Goal: Find specific page/section: Find specific page/section

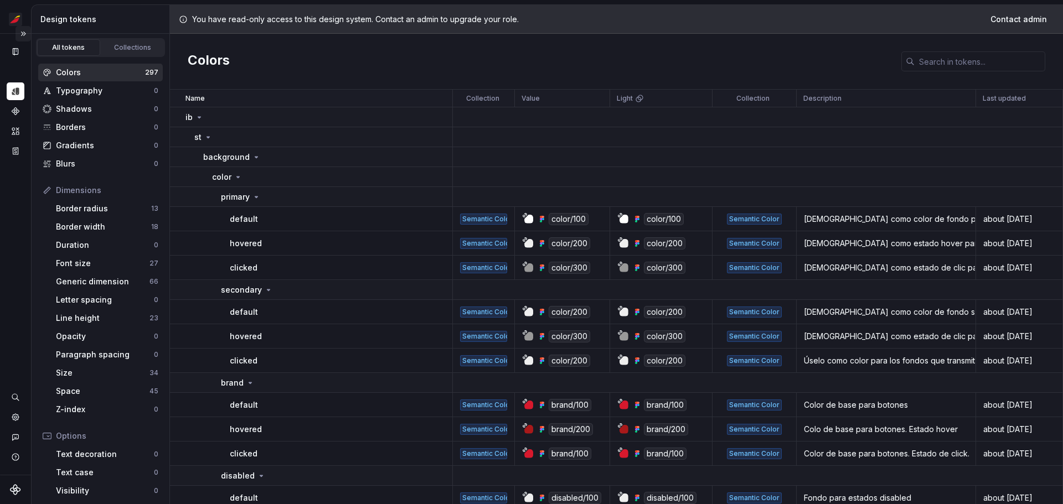
click at [20, 37] on button "Expand sidebar" at bounding box center [24, 34] width 16 height 16
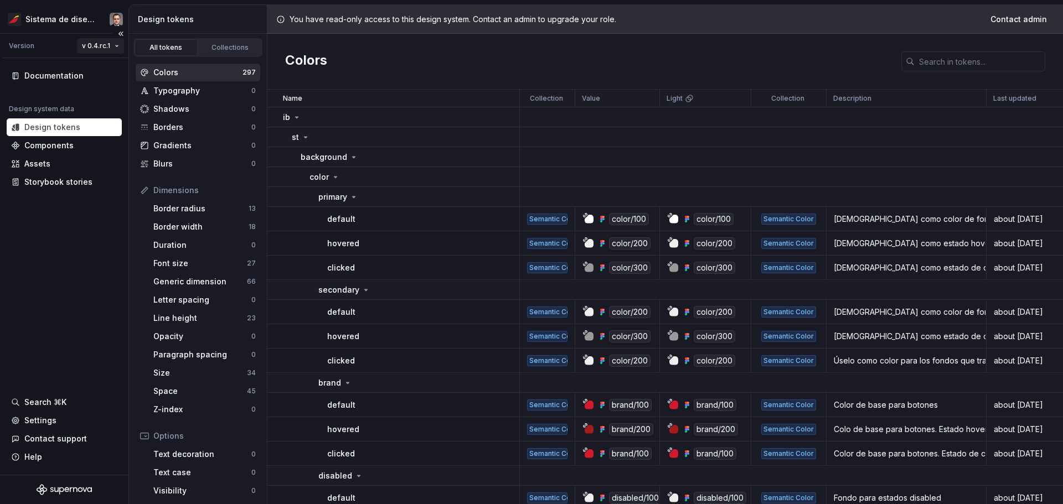
click at [101, 51] on html "Sistema de diseño Iberia Version v 0.4.rc.1 Documentation Design system data De…" at bounding box center [531, 252] width 1063 height 504
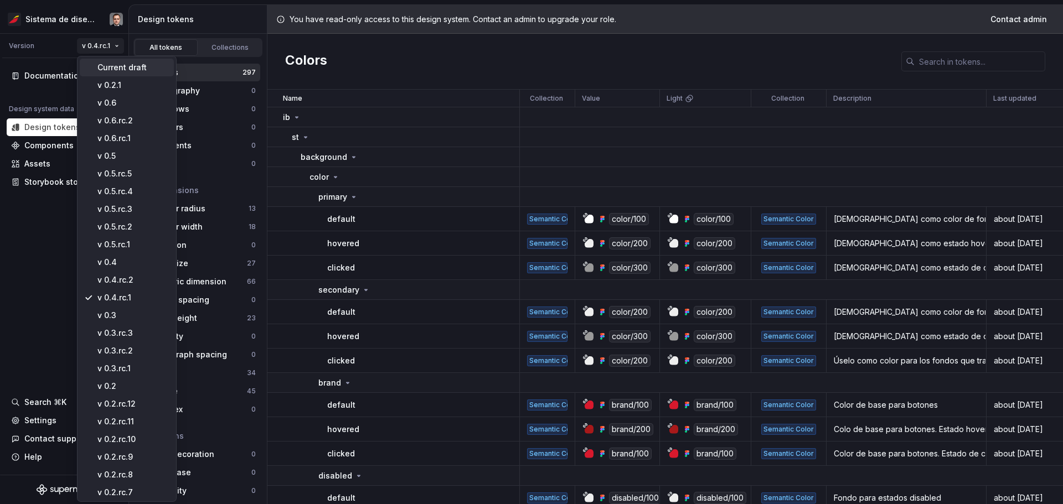
click at [132, 69] on div "Current draft" at bounding box center [133, 67] width 72 height 11
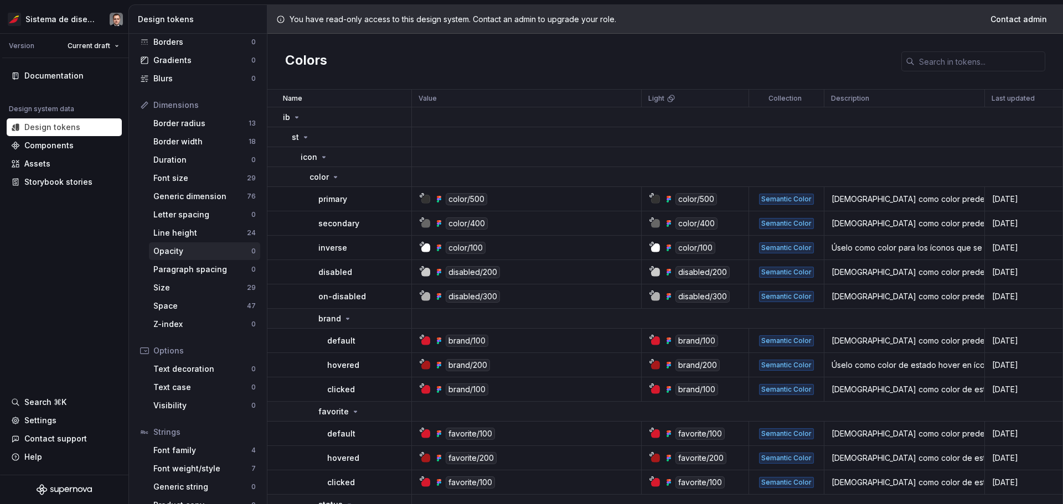
scroll to position [102, 0]
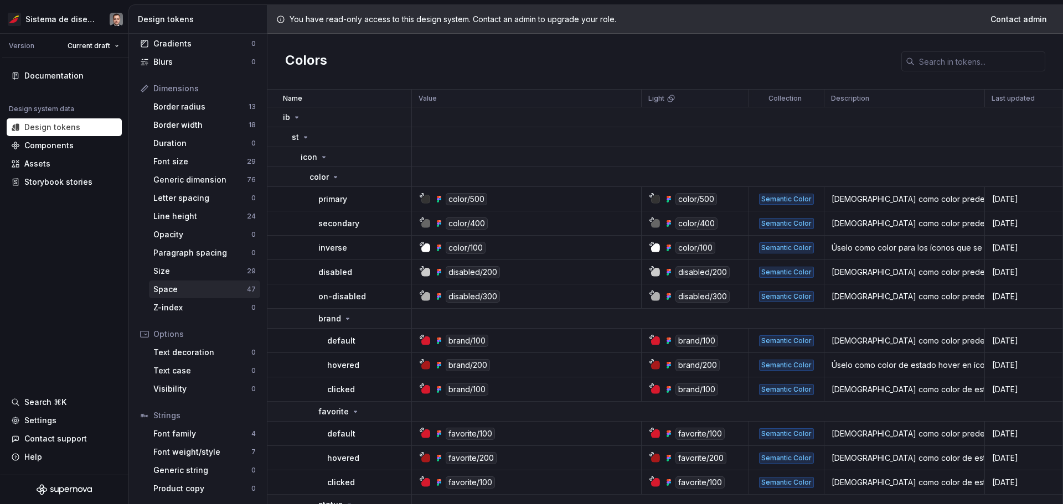
click at [174, 291] on div "Space" at bounding box center [200, 289] width 94 height 11
